Goal: Task Accomplishment & Management: Manage account settings

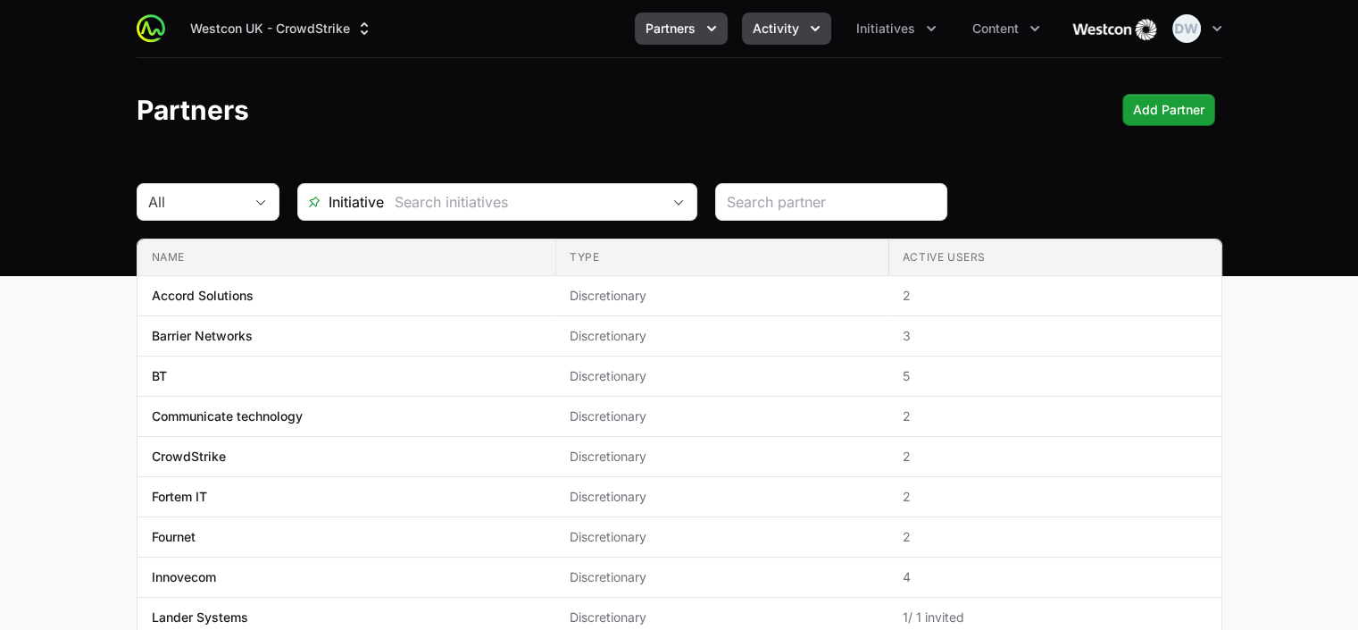
click at [792, 27] on span "Activity" at bounding box center [776, 29] width 46 height 18
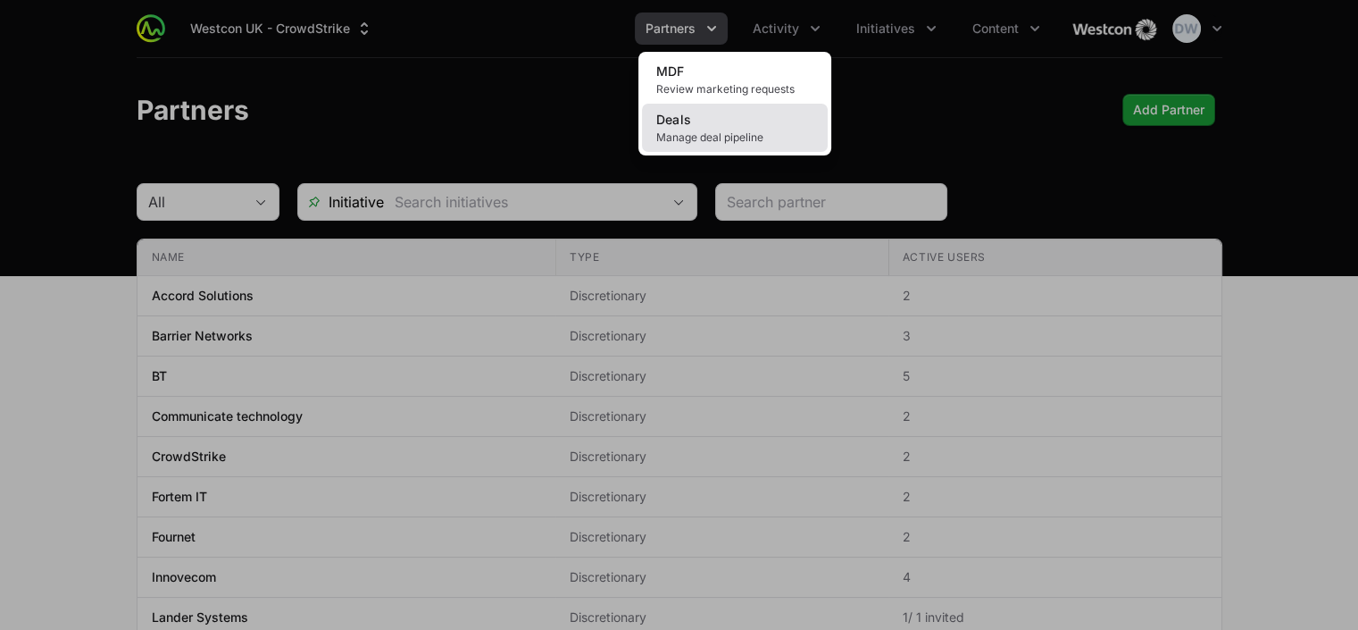
click at [697, 138] on span "Manage deal pipeline" at bounding box center [734, 137] width 157 height 14
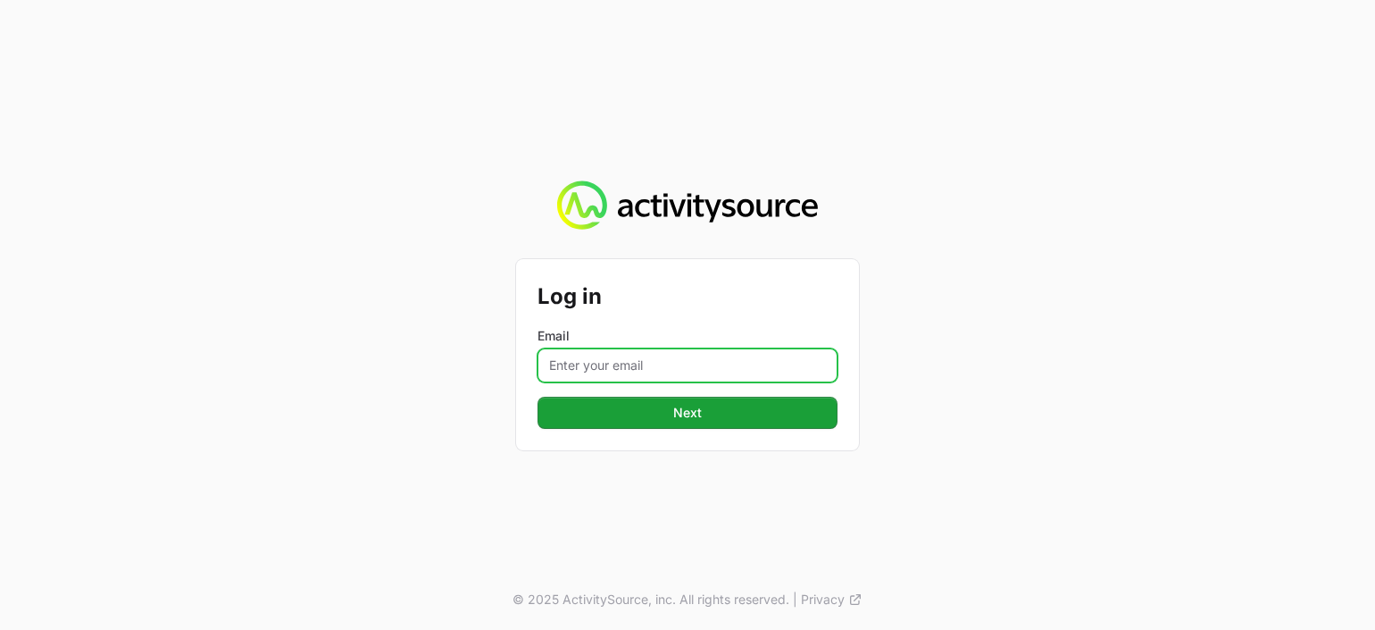
click at [610, 360] on input "Email" at bounding box center [688, 365] width 300 height 34
type input "[PERSON_NAME][EMAIL_ADDRESS][PERSON_NAME][DOMAIN_NAME]"
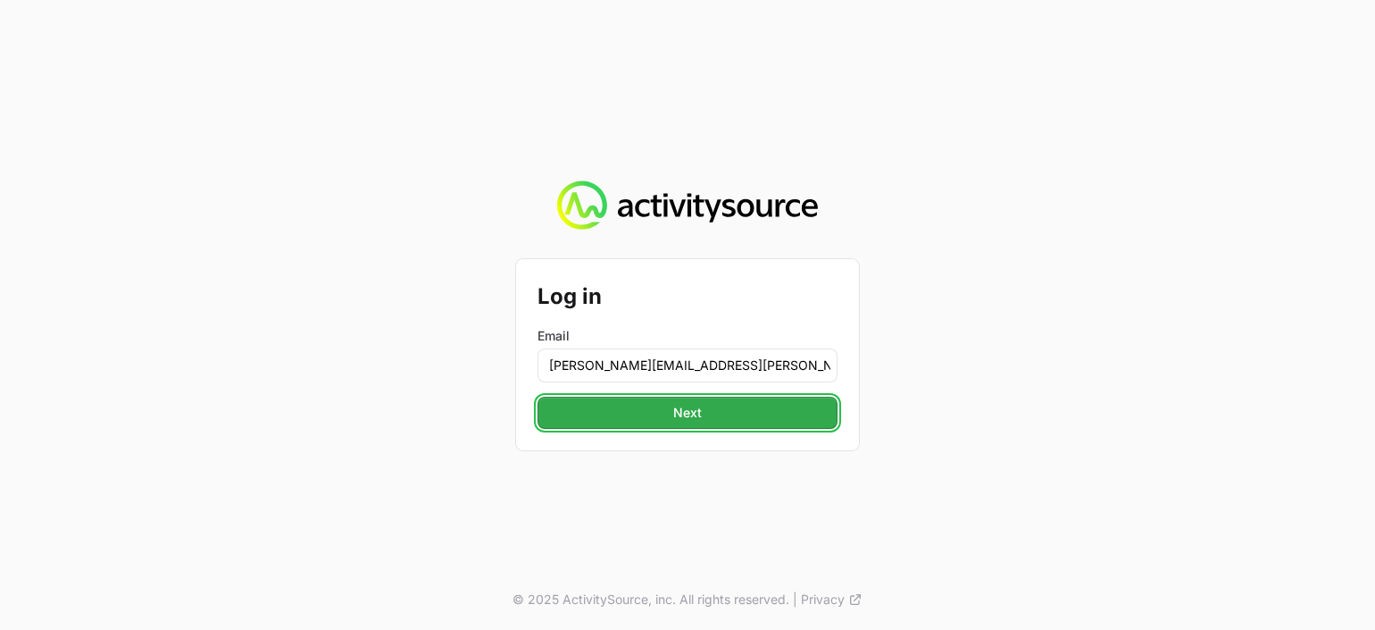
click at [667, 408] on button "Next" at bounding box center [688, 413] width 300 height 32
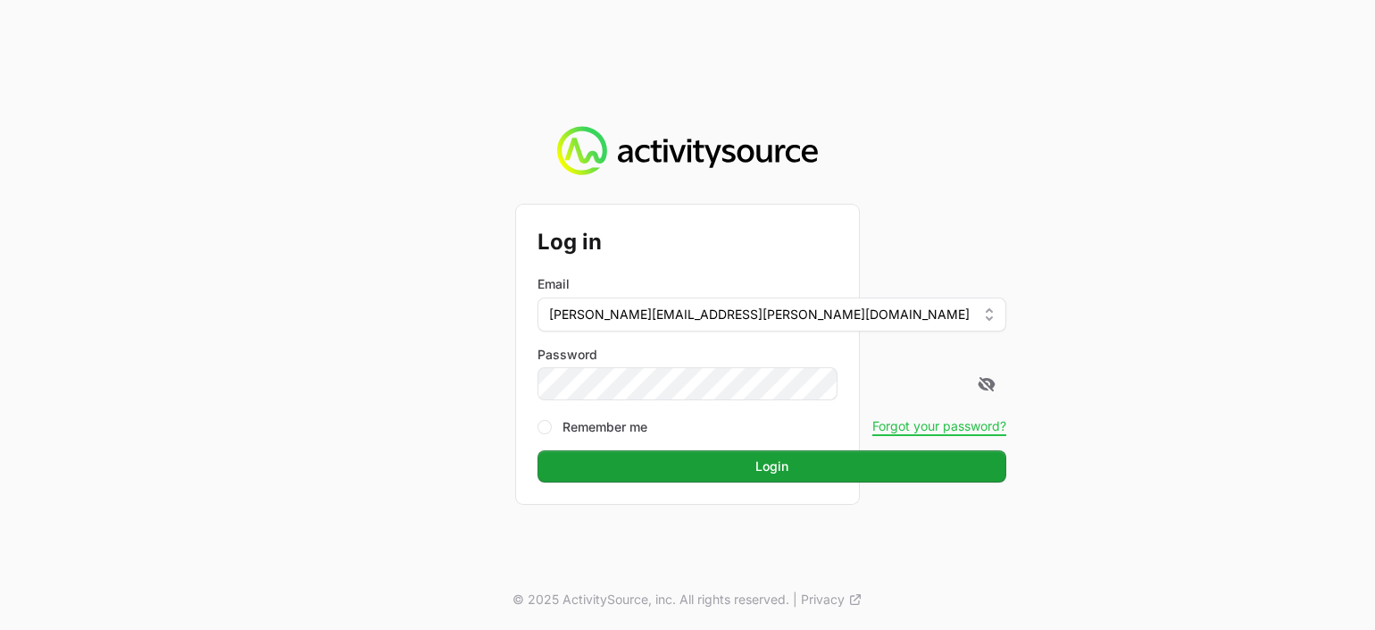
click at [538, 450] on button "Login" at bounding box center [772, 466] width 469 height 32
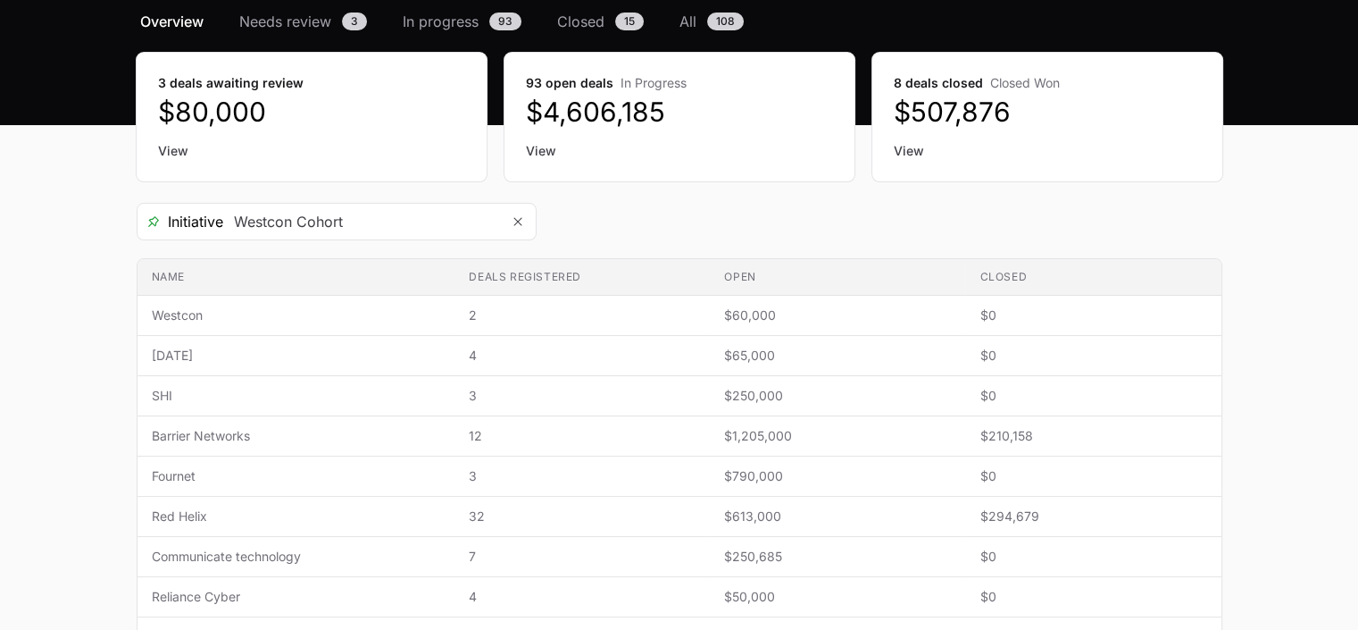
scroll to position [183, 0]
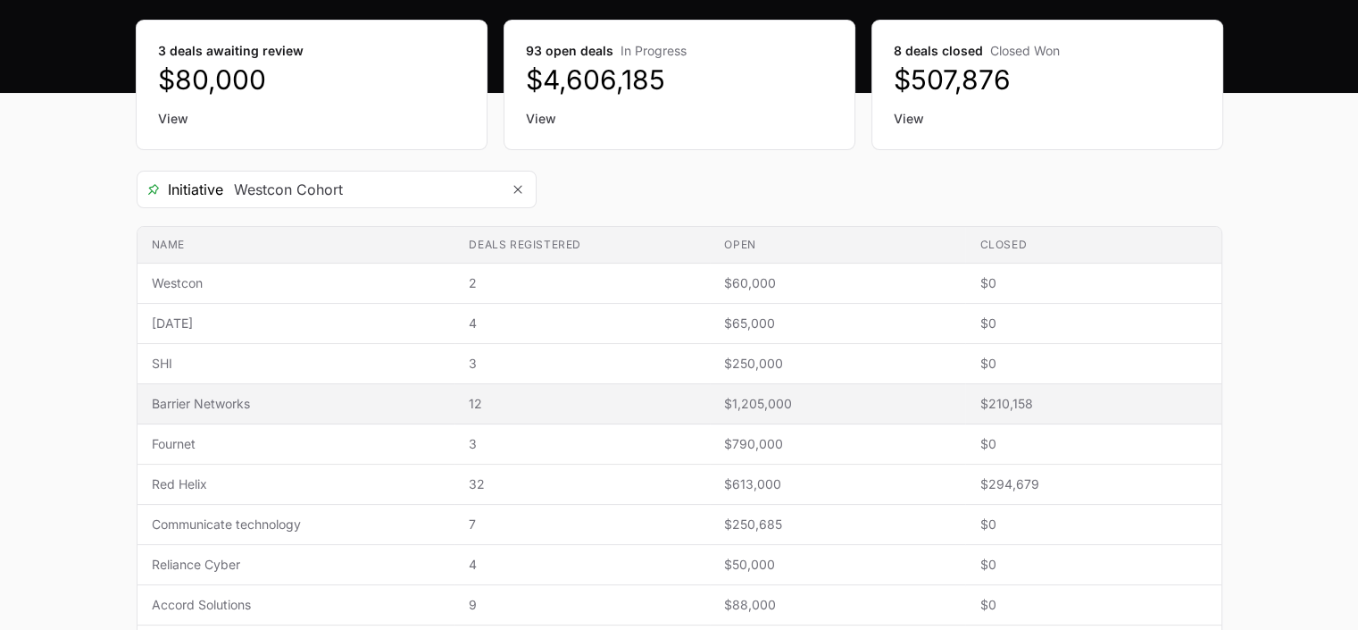
drag, startPoint x: 185, startPoint y: 402, endPoint x: 244, endPoint y: 404, distance: 59.0
click at [187, 402] on span "Barrier Networks" at bounding box center [296, 404] width 289 height 18
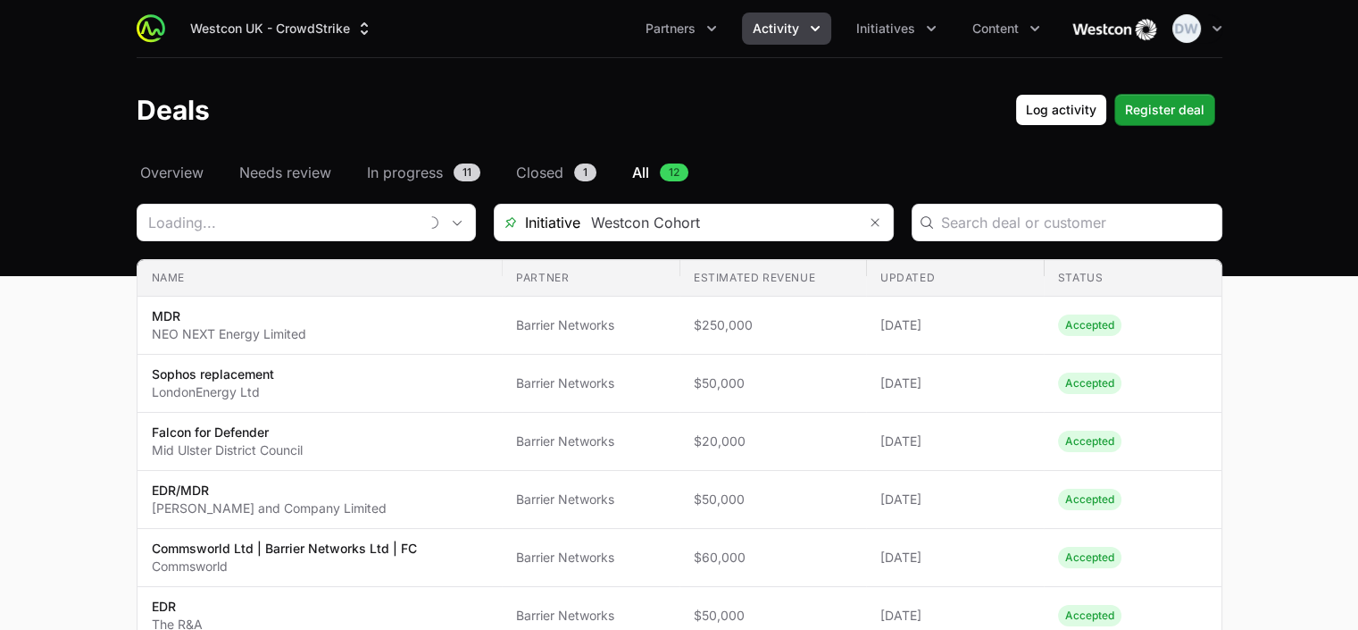
type input "Barrier Networks"
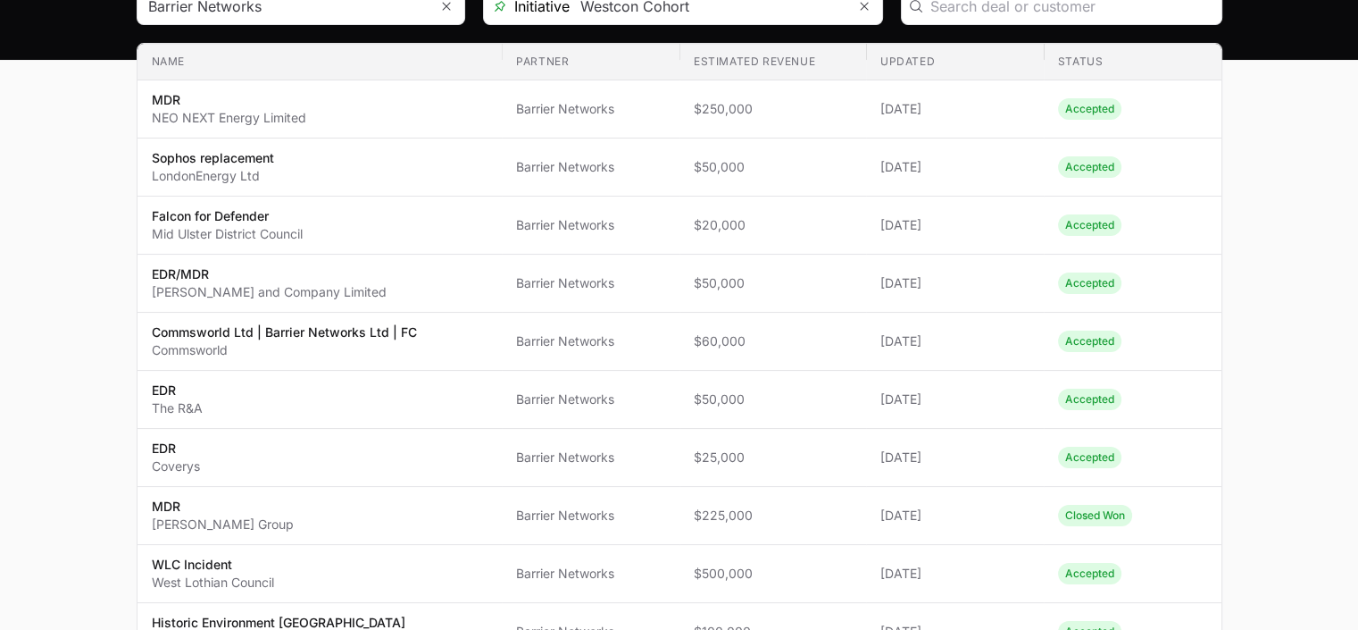
scroll to position [207, 0]
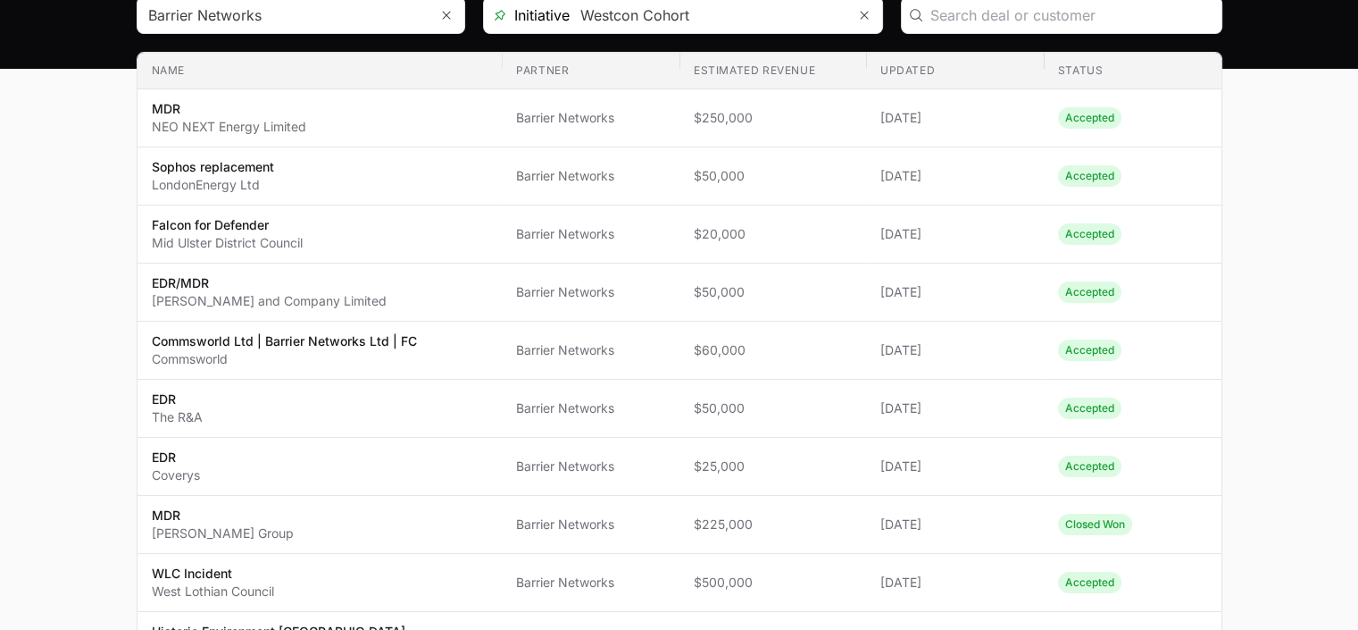
click at [1281, 292] on main "Select a tab Overview Needs review In progress Closed All Overview Needs review…" at bounding box center [679, 419] width 1358 height 931
